Goal: Task Accomplishment & Management: Complete application form

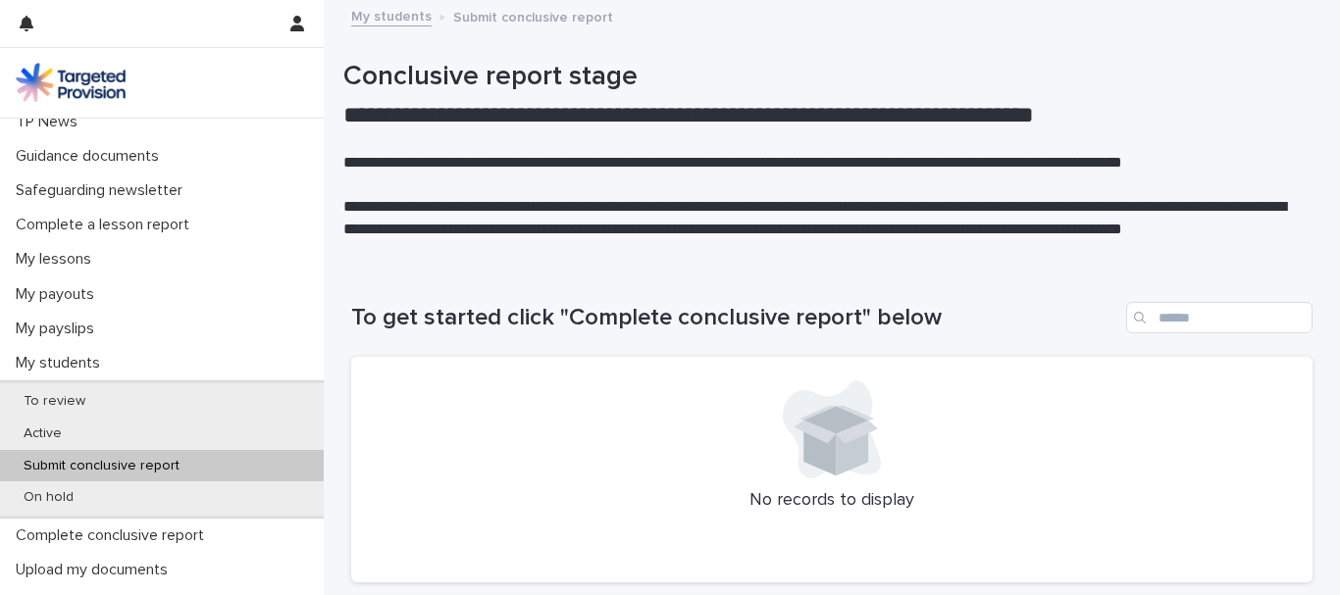
scroll to position [165, 0]
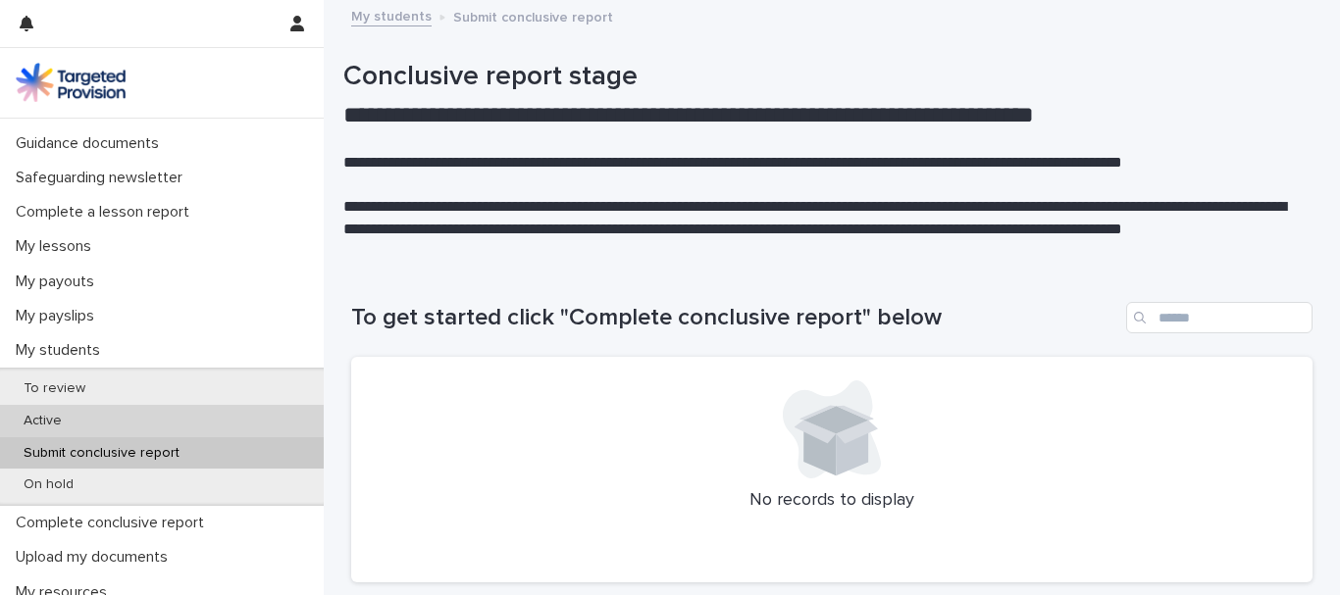
click at [71, 424] on p "Active" at bounding box center [43, 421] width 70 height 17
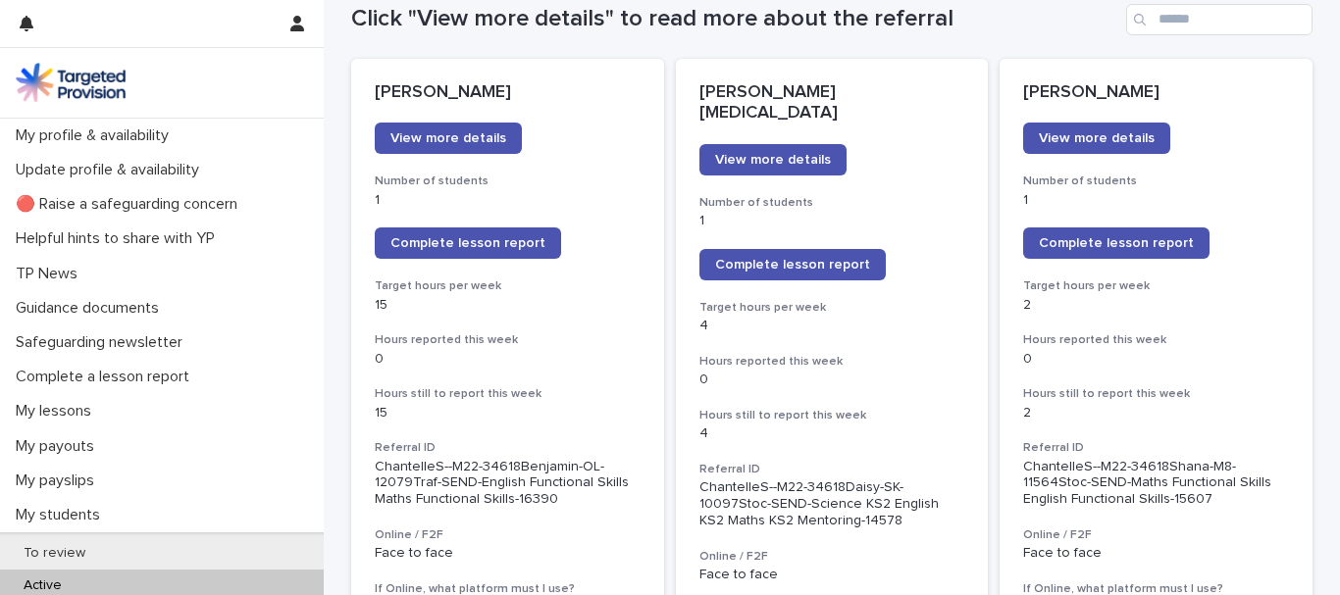
scroll to position [284, 0]
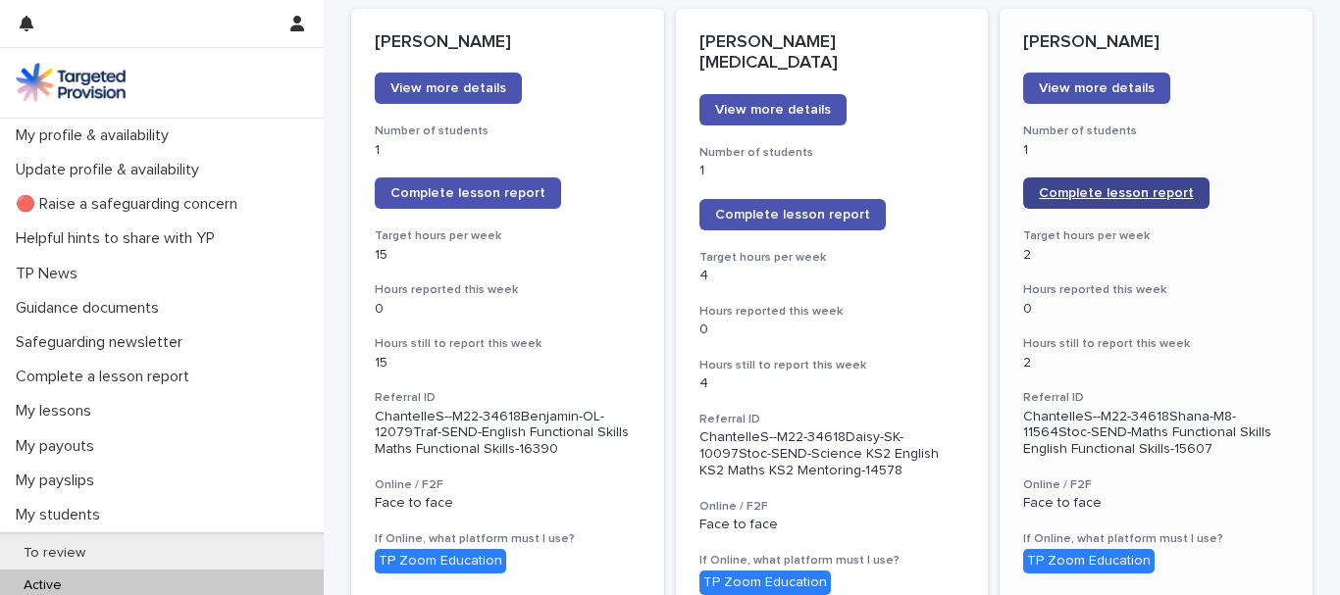
click at [1141, 191] on span "Complete lesson report" at bounding box center [1116, 193] width 155 height 14
